Goal: Task Accomplishment & Management: Complete application form

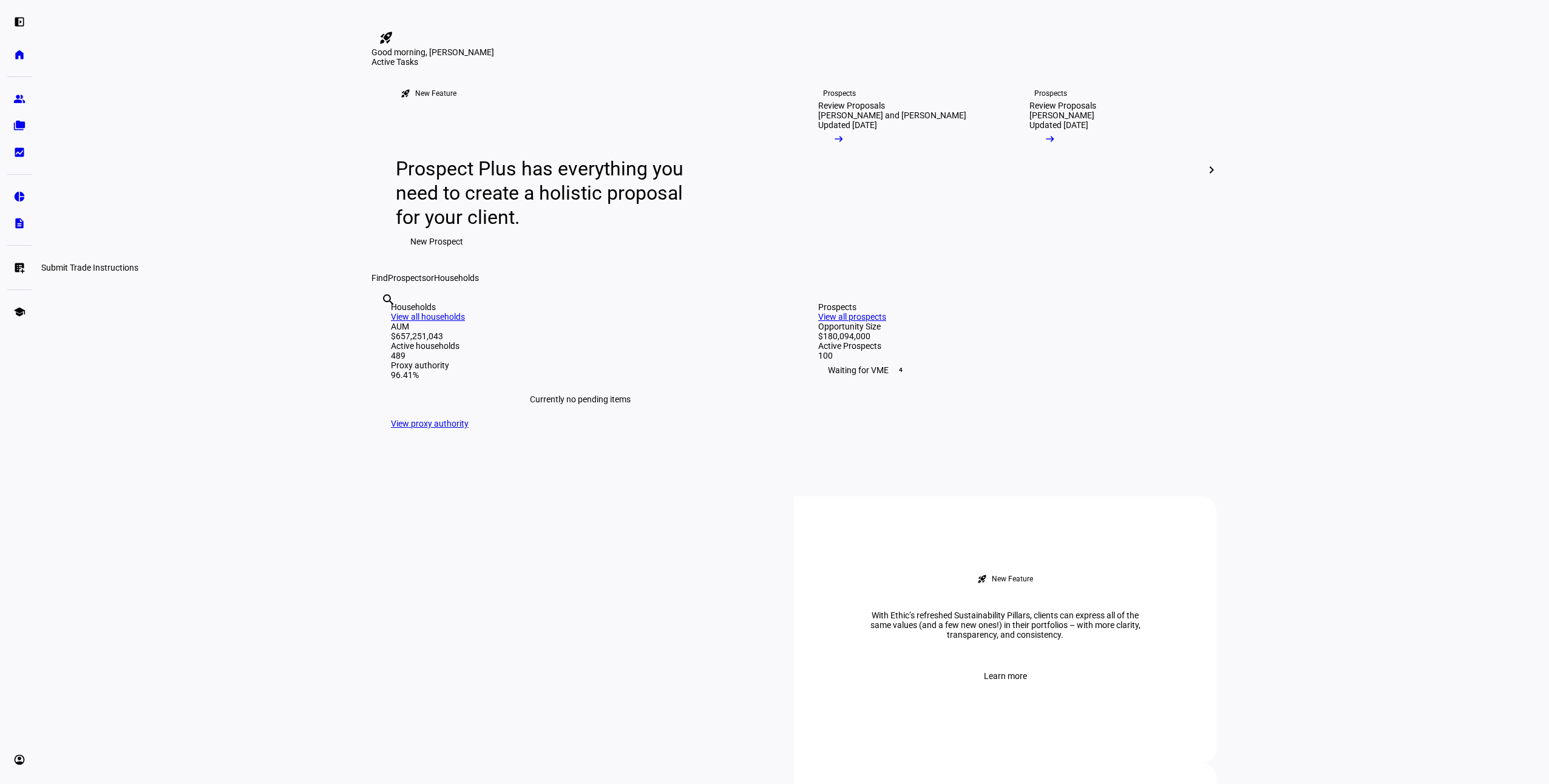
click at [17, 264] on eth-mat-symbol "list_alt_add" at bounding box center [19, 268] width 12 height 12
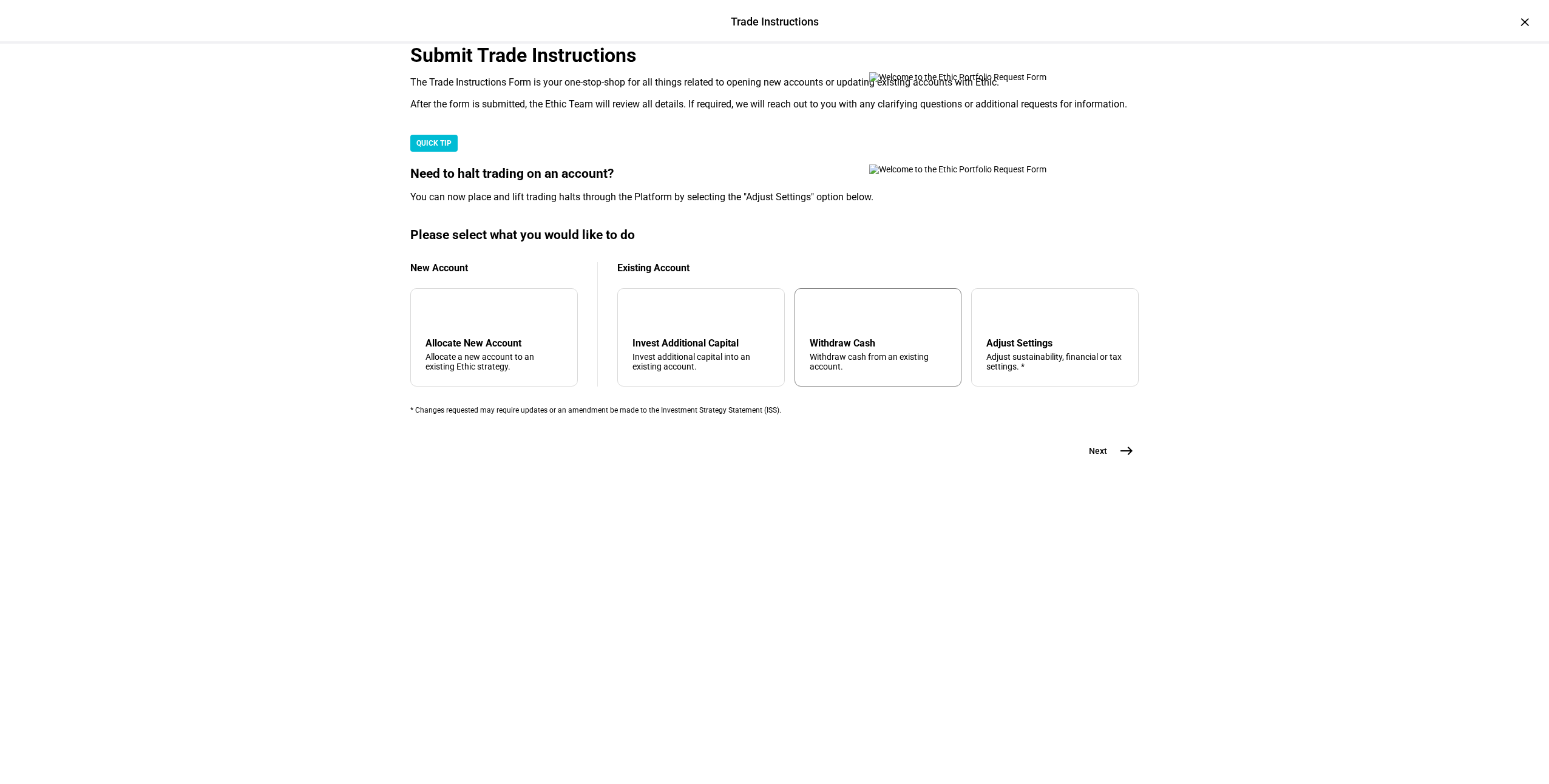
click at [806, 387] on div "arrow_upward Withdraw Cash Withdraw cash from an existing account." at bounding box center [878, 337] width 168 height 98
click at [1124, 459] on mat-icon "east" at bounding box center [1127, 451] width 15 height 15
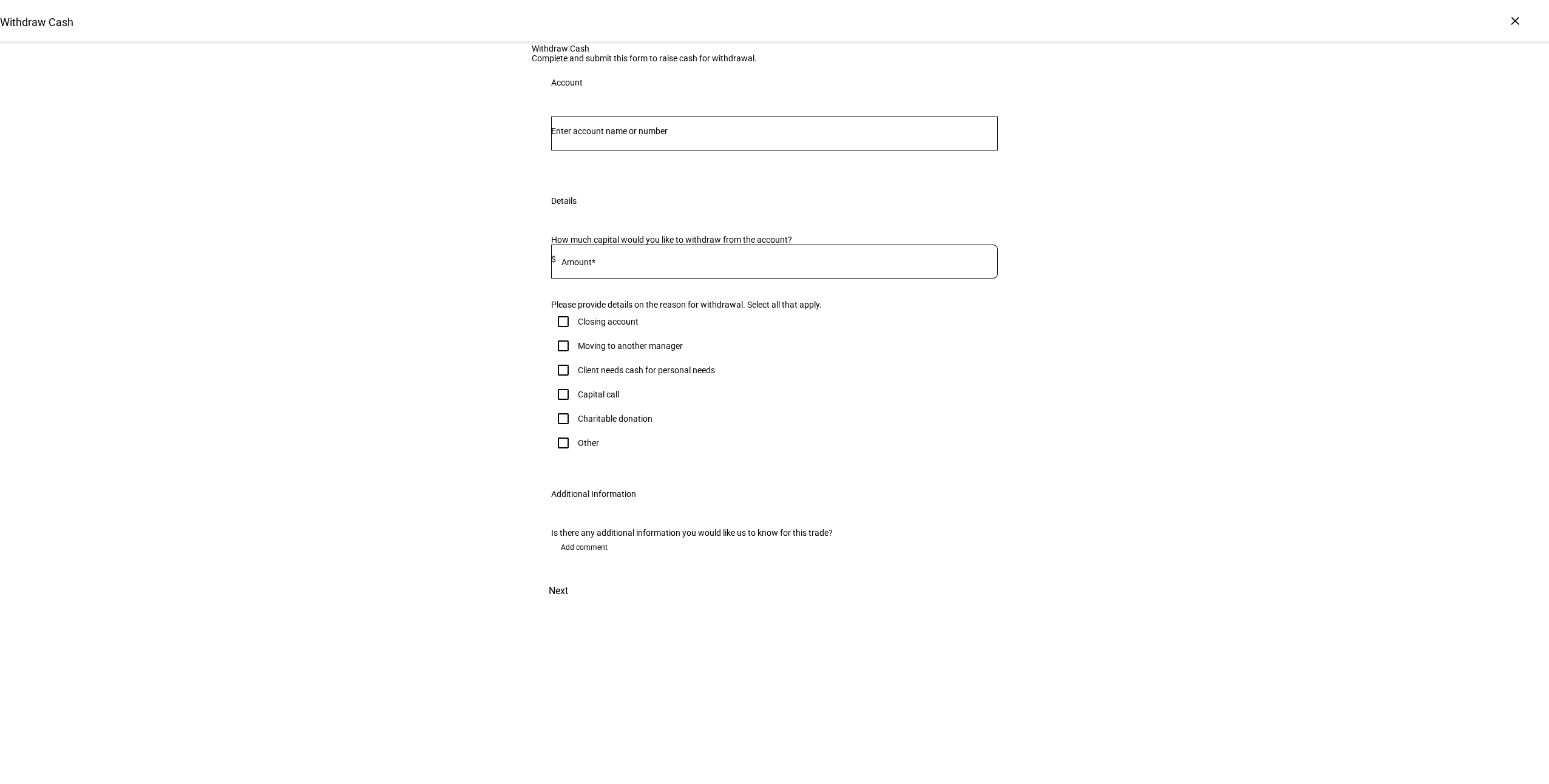
click at [627, 136] on input "Number" at bounding box center [774, 131] width 447 height 10
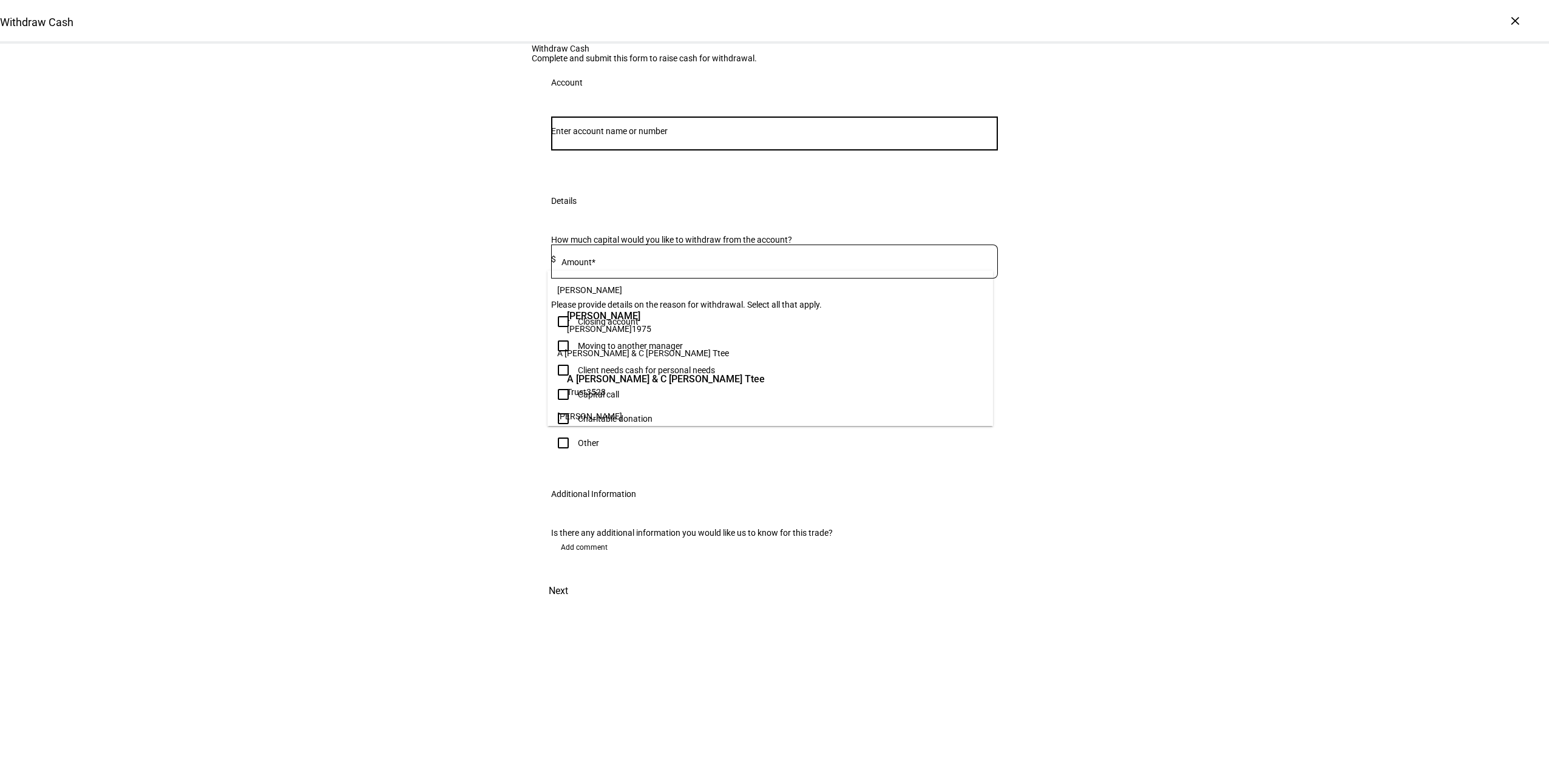
paste input "55447162"
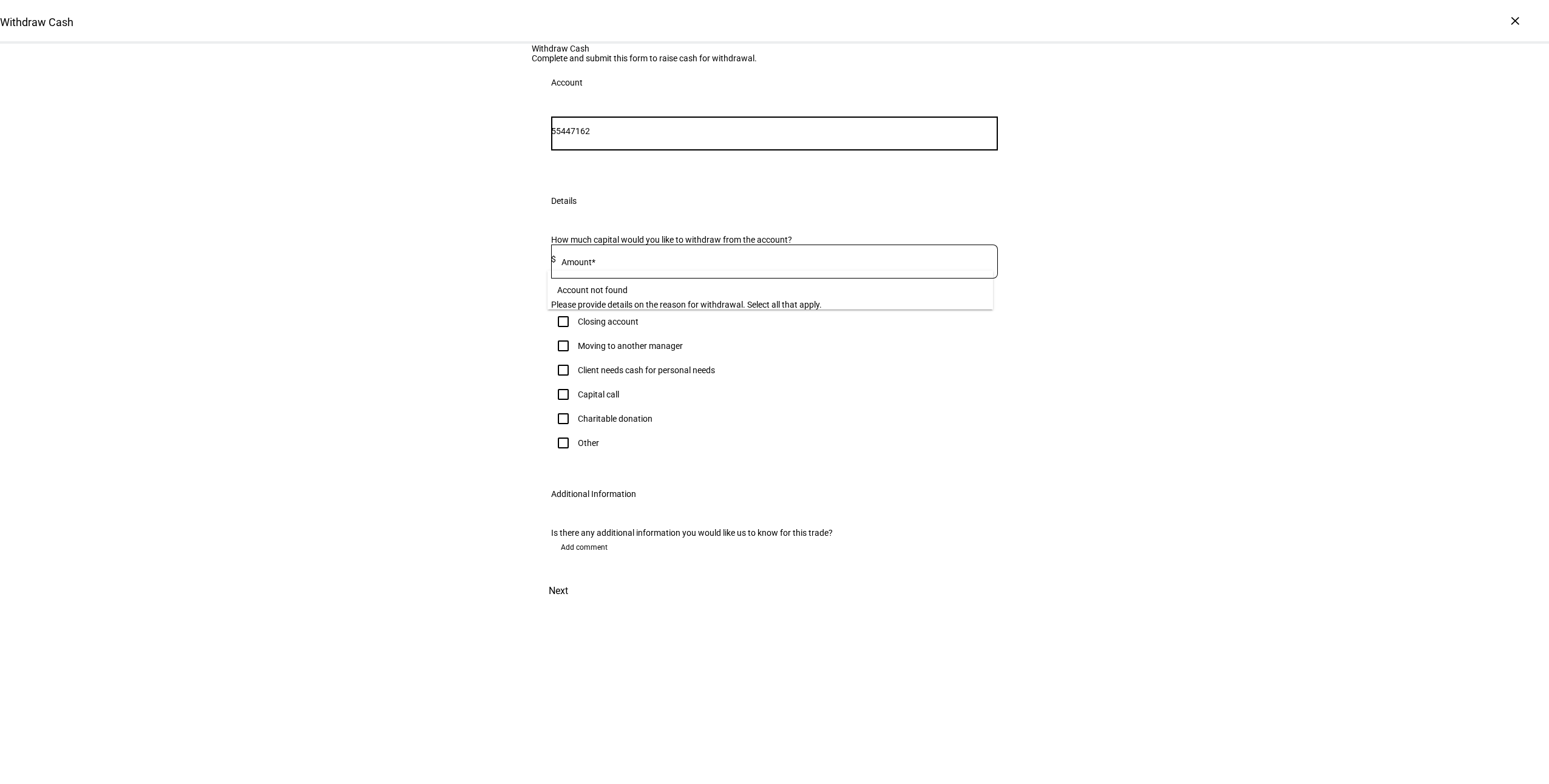
drag, startPoint x: 616, startPoint y: 254, endPoint x: 445, endPoint y: 249, distance: 171.1
click at [445, 249] on div "Withdraw Cash Complete and submit this form to raise cash for withdrawal. Accou…" at bounding box center [774, 325] width 1549 height 562
type input "conl"
click at [635, 328] on span "Trust 7162" at bounding box center [629, 329] width 124 height 12
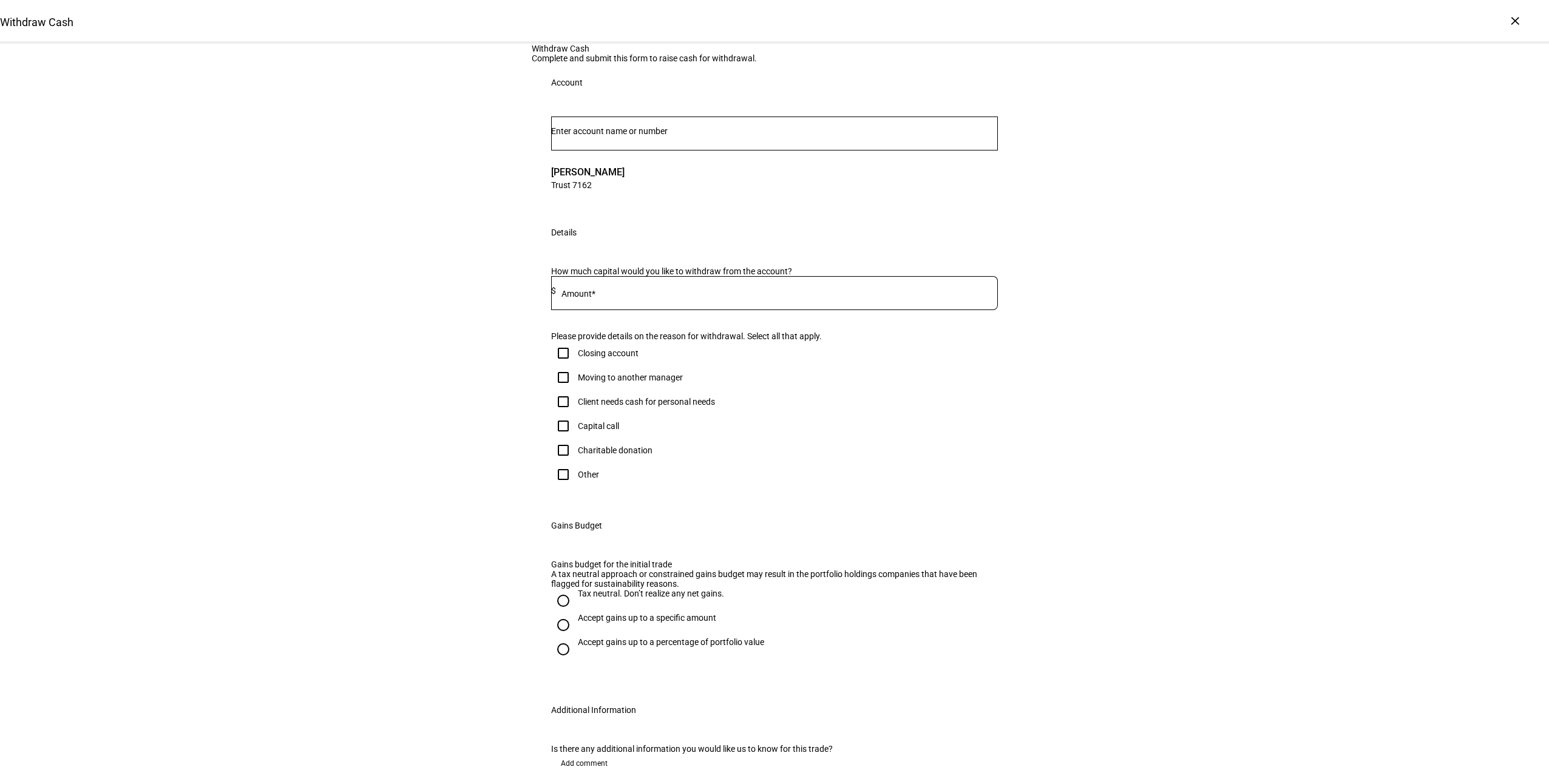
click at [641, 310] on div at bounding box center [777, 293] width 442 height 34
click at [661, 296] on input at bounding box center [777, 291] width 442 height 10
type input "30,000"
click at [618, 407] on div "Client needs cash for personal needs" at bounding box center [646, 402] width 137 height 10
click at [576, 414] on input "Client needs cash for personal needs" at bounding box center [563, 402] width 24 height 24
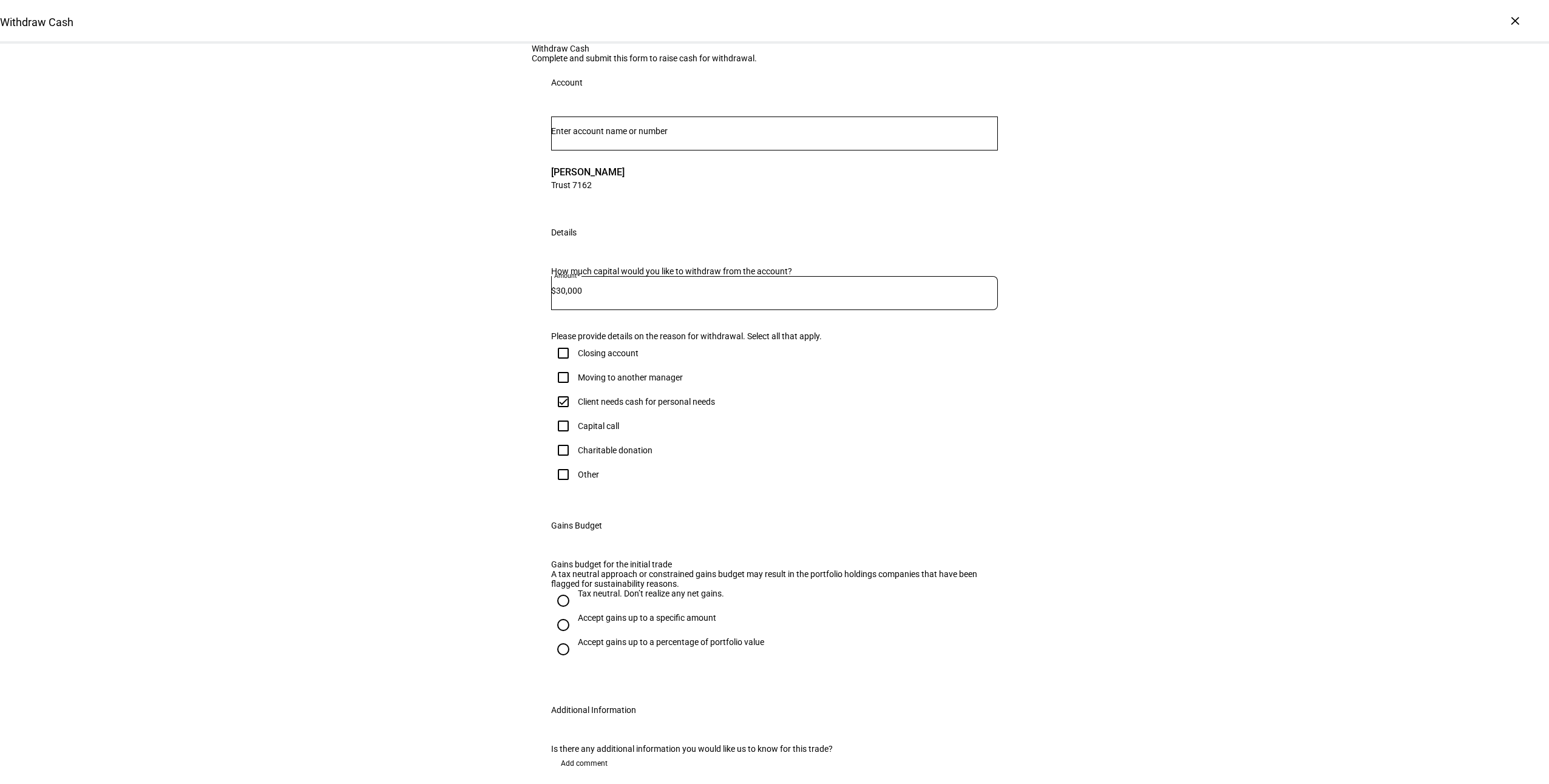
checkbox input "true"
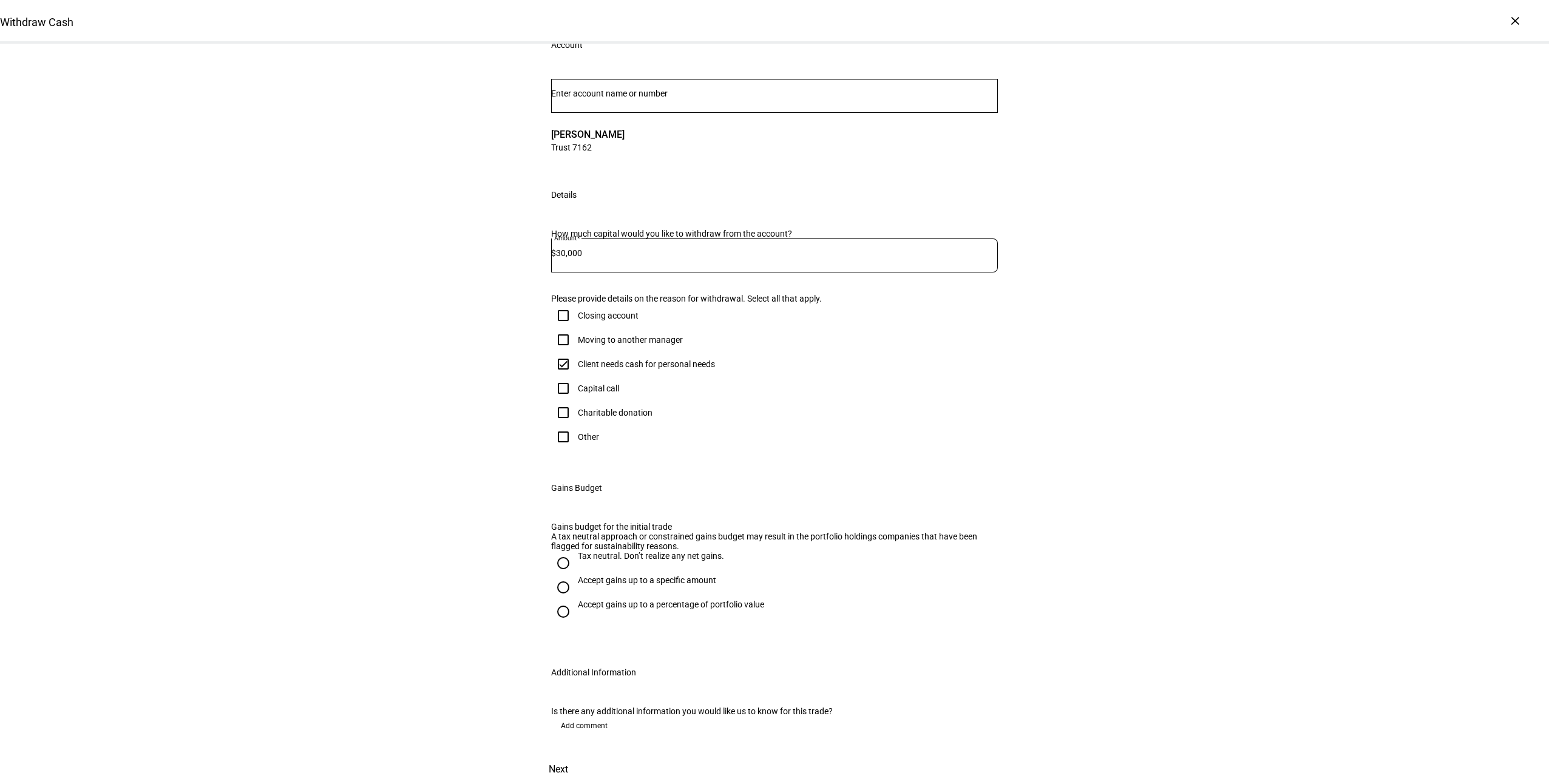
scroll to position [121, 0]
click at [598, 585] on div "Accept gains up to a specific amount" at bounding box center [647, 580] width 138 height 10
click at [576, 600] on input "Accept gains up to a specific amount" at bounding box center [563, 587] width 24 height 24
radio input "true"
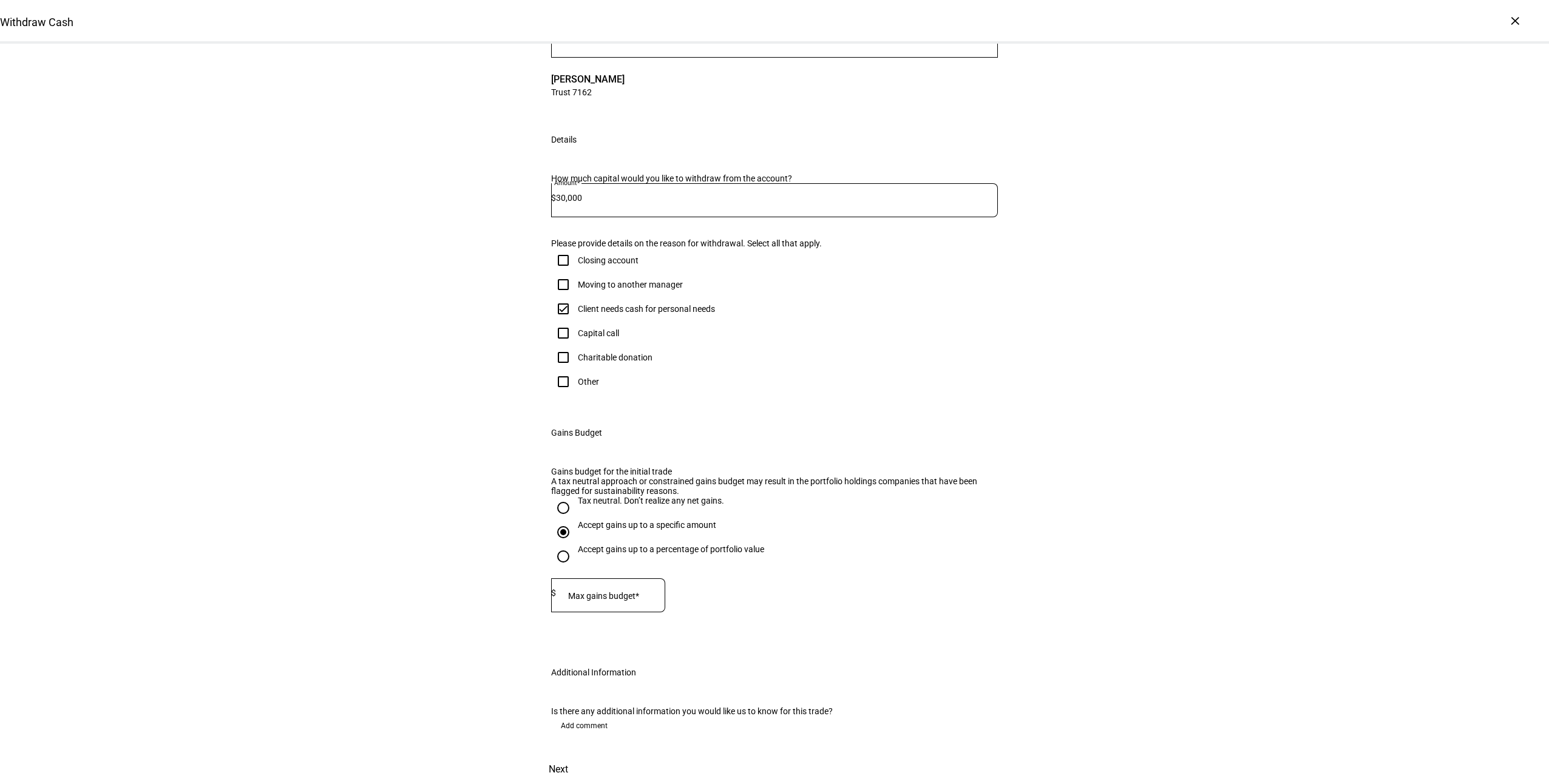
click at [604, 601] on mat-label "Max gains budget*" at bounding box center [604, 595] width 71 height 10
type input "20,000"
click at [568, 755] on span "Next" at bounding box center [558, 769] width 19 height 29
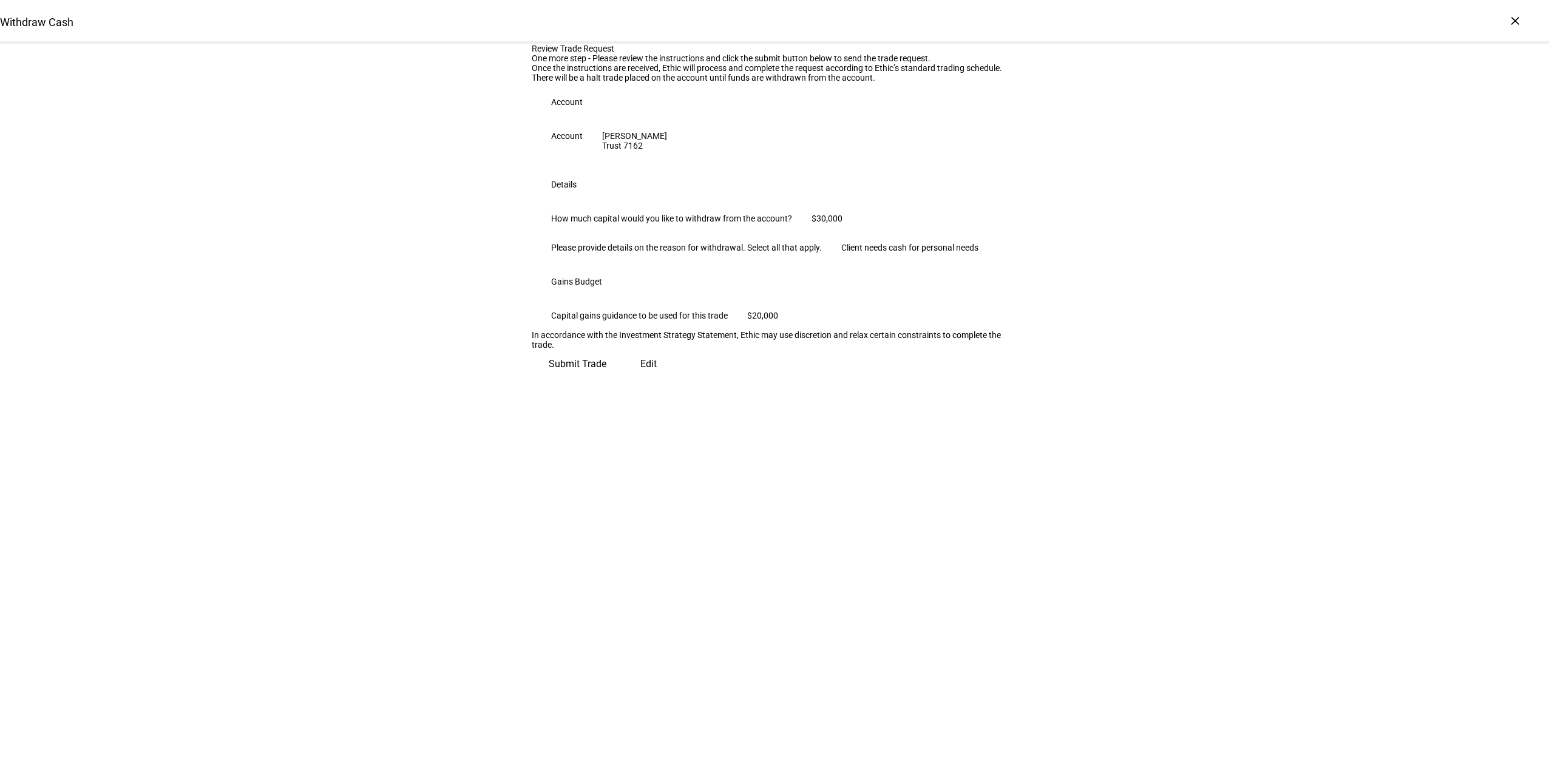
scroll to position [0, 0]
click at [607, 374] on span "Submit Trade" at bounding box center [578, 359] width 58 height 29
